Goal: Transaction & Acquisition: Purchase product/service

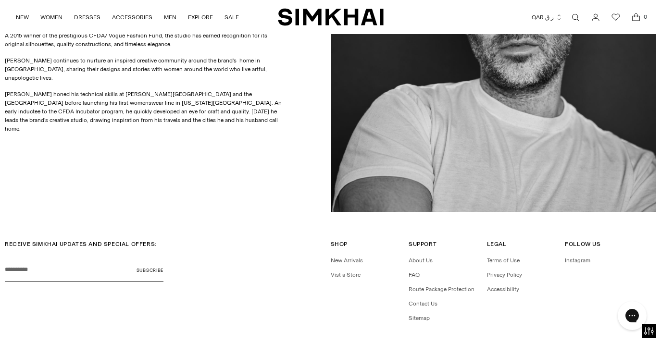
scroll to position [549, 0]
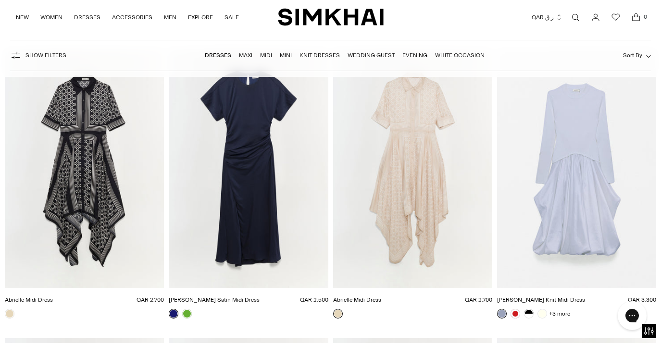
scroll to position [9025, 0]
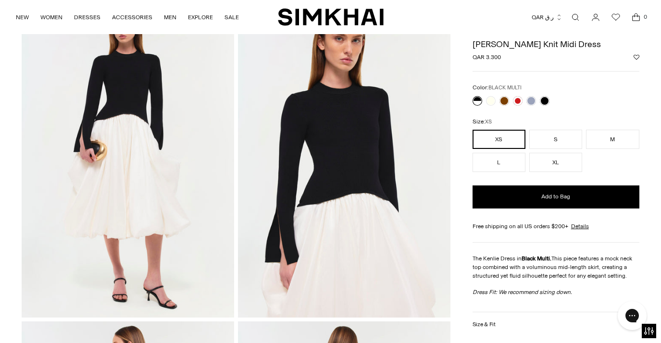
scroll to position [69, 0]
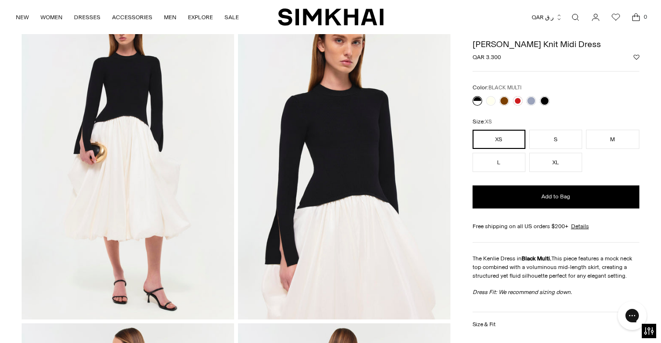
click at [548, 94] on div at bounding box center [510, 100] width 81 height 13
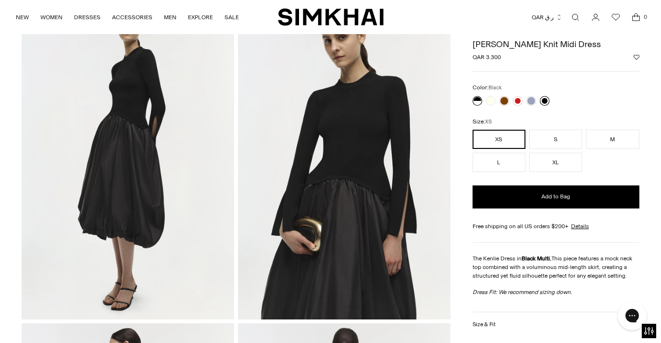
click at [546, 100] on link at bounding box center [545, 101] width 10 height 10
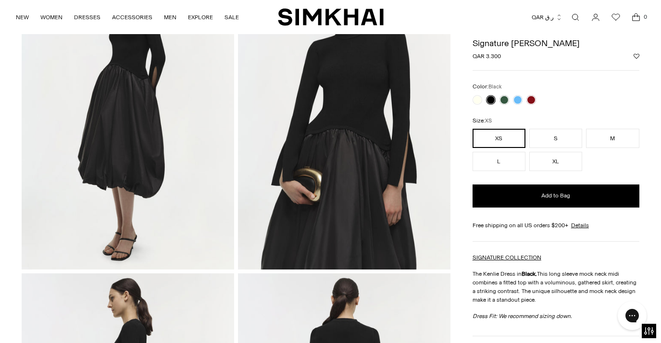
scroll to position [68, 0]
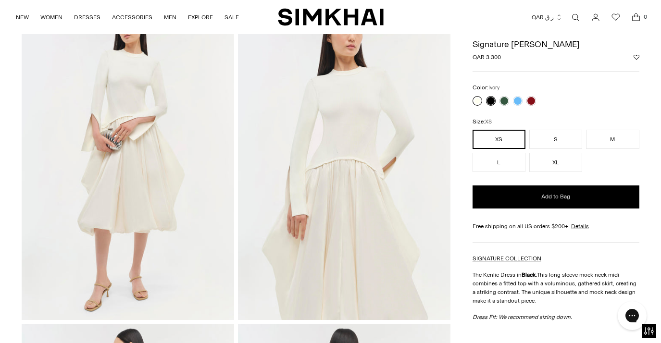
click at [478, 99] on link at bounding box center [477, 101] width 10 height 10
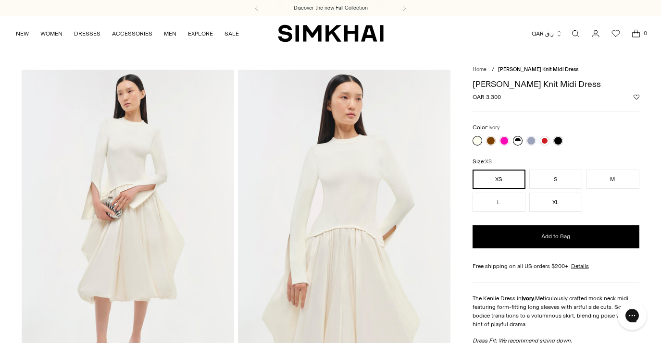
click at [518, 141] on link at bounding box center [518, 141] width 10 height 10
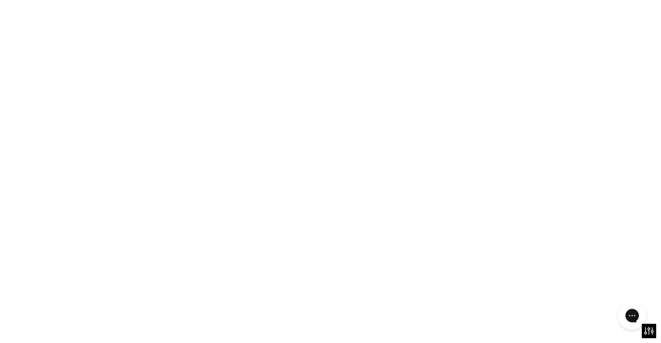
scroll to position [49, 0]
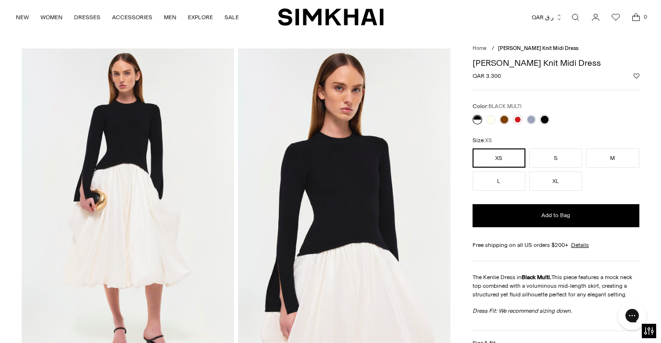
scroll to position [17, 0]
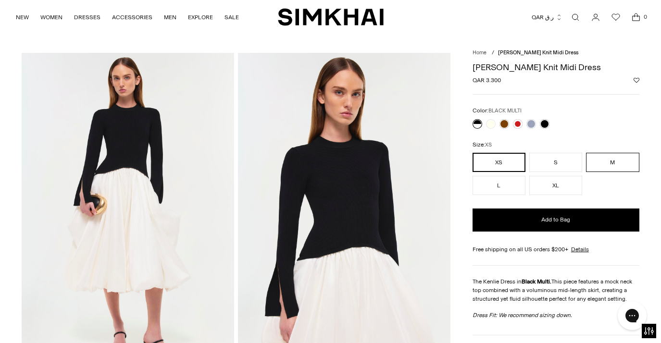
click at [617, 164] on button "M" at bounding box center [612, 162] width 53 height 19
